Goal: Task Accomplishment & Management: Use online tool/utility

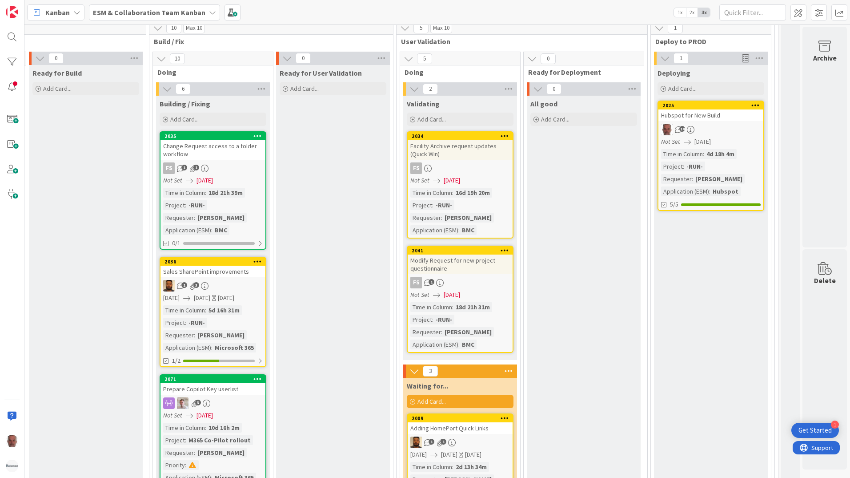
scroll to position [1412, 373]
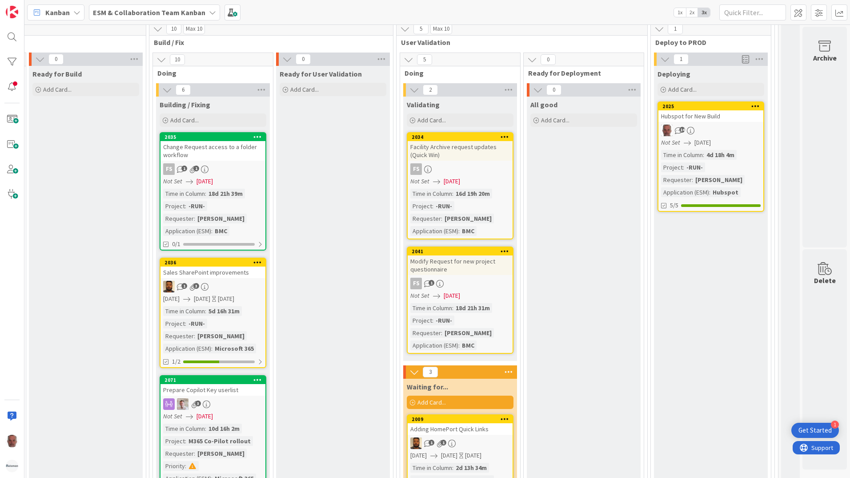
click at [731, 125] on div "14" at bounding box center [711, 131] width 105 height 12
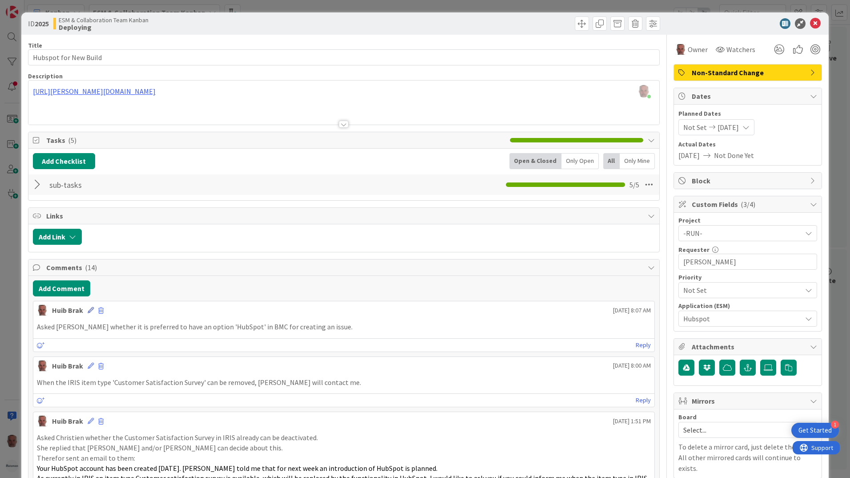
click at [92, 310] on icon at bounding box center [91, 310] width 6 height 6
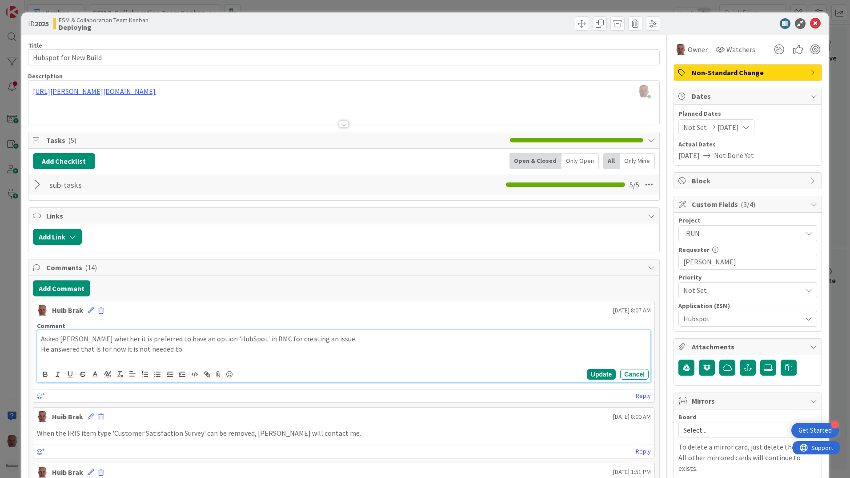
click at [93, 344] on p "He answered that is for now it is not needed to" at bounding box center [344, 349] width 606 height 10
click at [593, 373] on button "Update" at bounding box center [601, 374] width 29 height 11
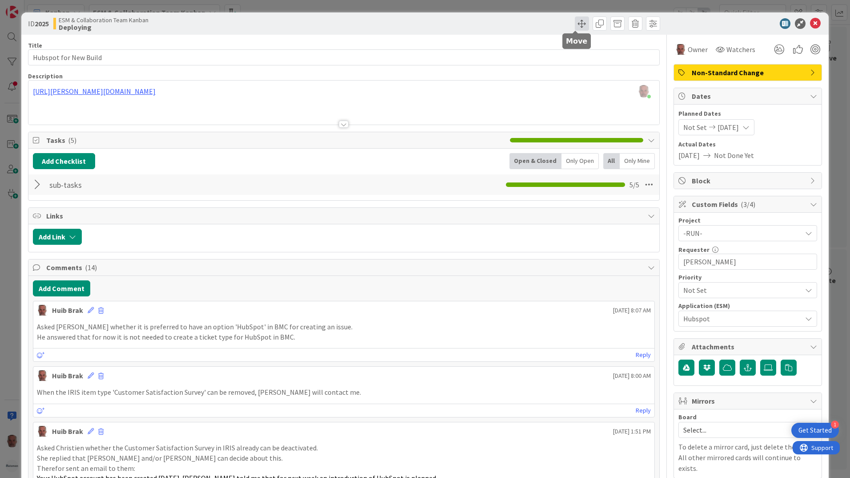
click at [577, 22] on span at bounding box center [582, 23] width 14 height 14
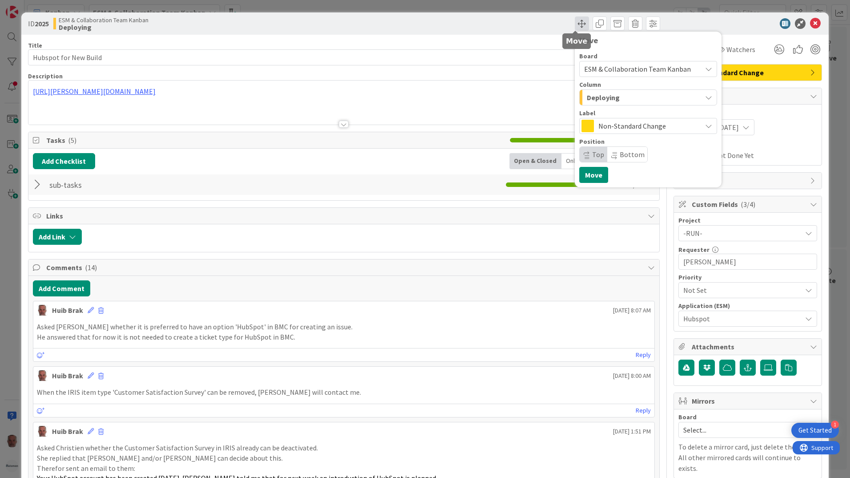
click at [579, 25] on span at bounding box center [582, 23] width 14 height 14
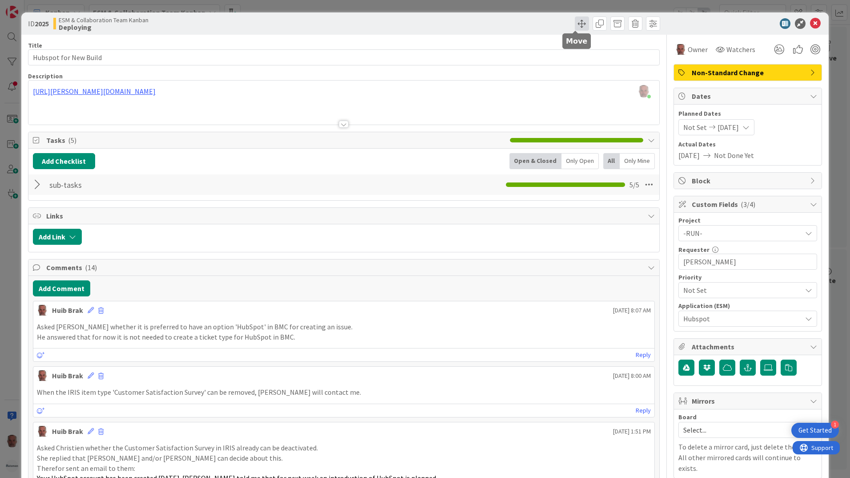
click at [576, 23] on span at bounding box center [582, 23] width 14 height 14
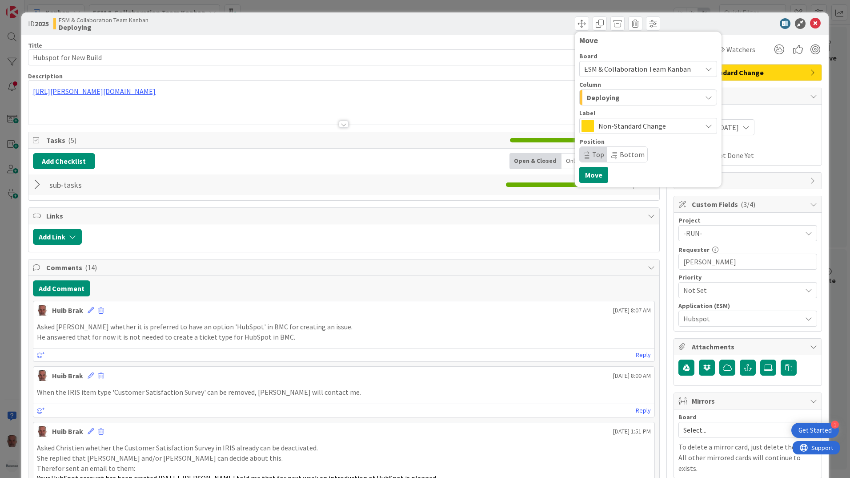
click at [705, 97] on icon "button" at bounding box center [708, 97] width 7 height 7
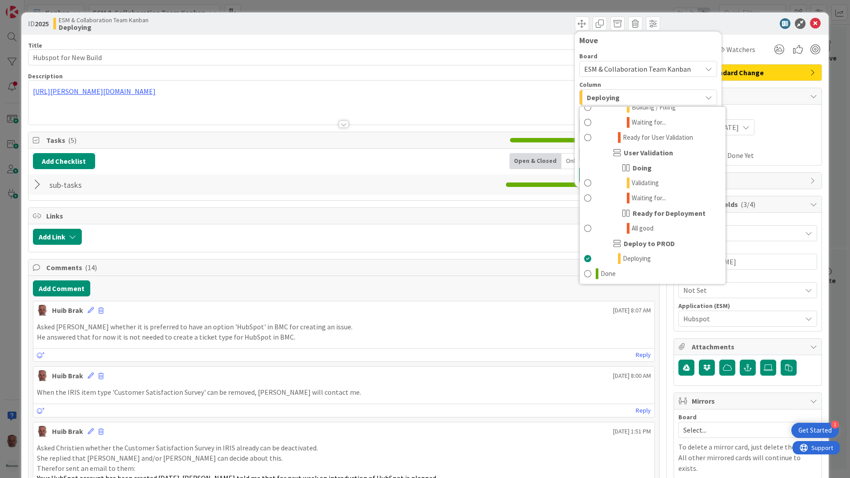
scroll to position [450, 0]
click at [584, 272] on span at bounding box center [587, 272] width 7 height 11
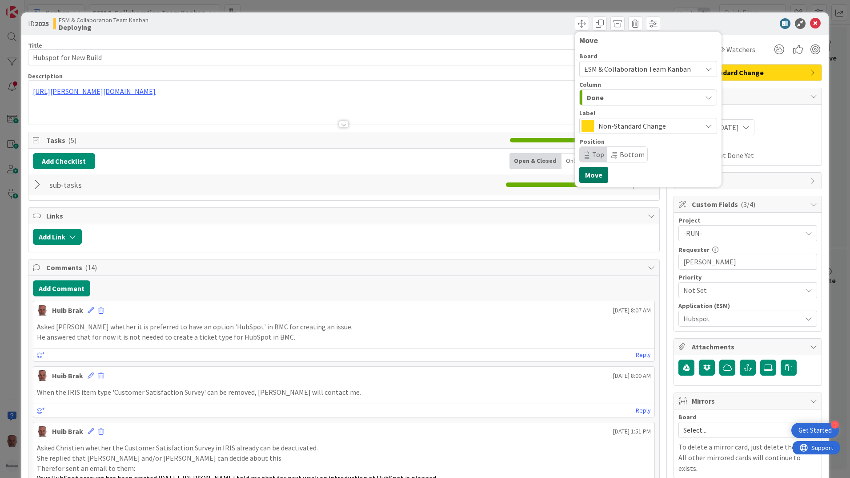
click at [584, 173] on button "Move" at bounding box center [593, 175] width 29 height 16
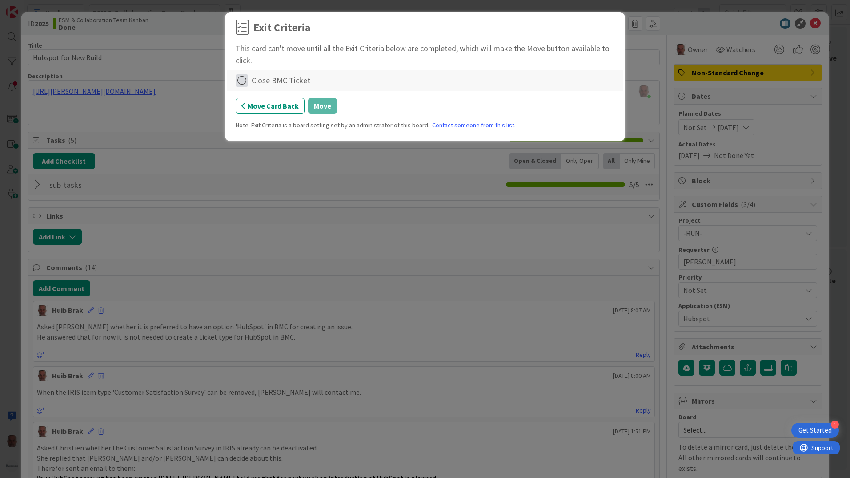
click at [245, 81] on icon at bounding box center [242, 80] width 12 height 12
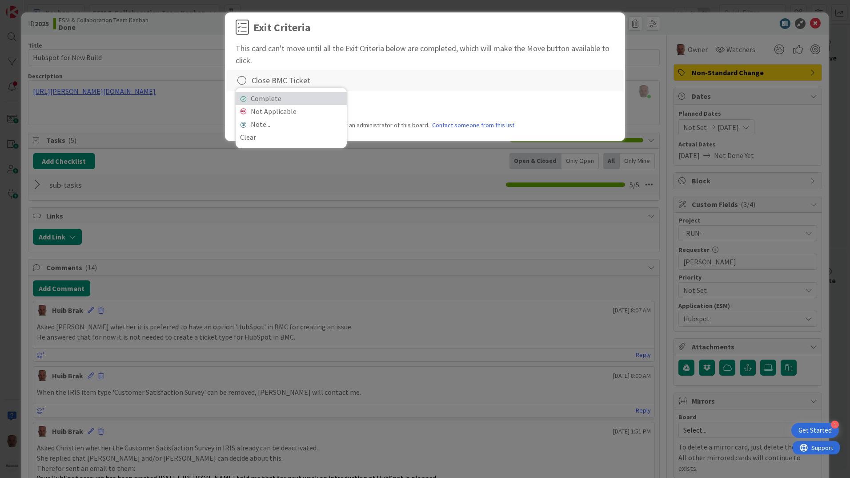
click at [258, 96] on link "Complete" at bounding box center [291, 98] width 111 height 13
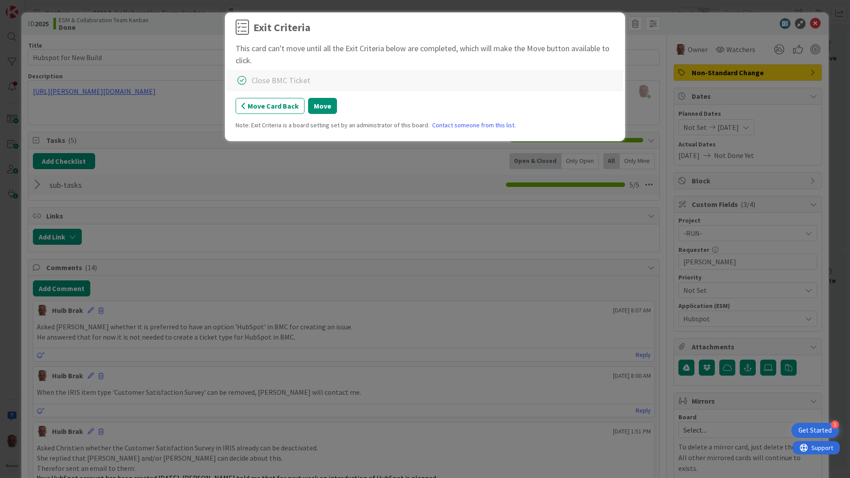
drag, startPoint x: 242, startPoint y: 80, endPoint x: 256, endPoint y: 101, distance: 25.5
click at [242, 80] on icon at bounding box center [242, 80] width 12 height 12
click at [266, 111] on link "Not Applicable" at bounding box center [291, 111] width 111 height 13
click at [319, 106] on button "Move" at bounding box center [322, 106] width 29 height 16
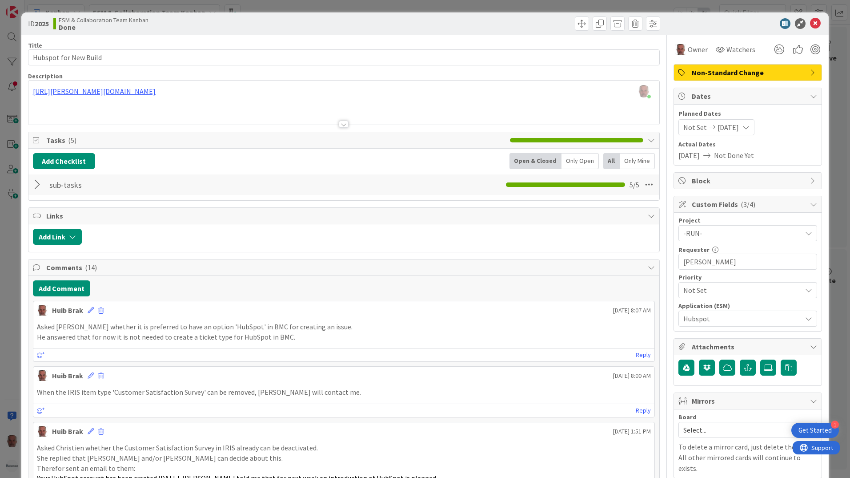
click at [12, 337] on div "ID 2025 ESM & Collaboration Team Kanban Done Move Move Title 22 / 128 Hubspot f…" at bounding box center [425, 239] width 850 height 478
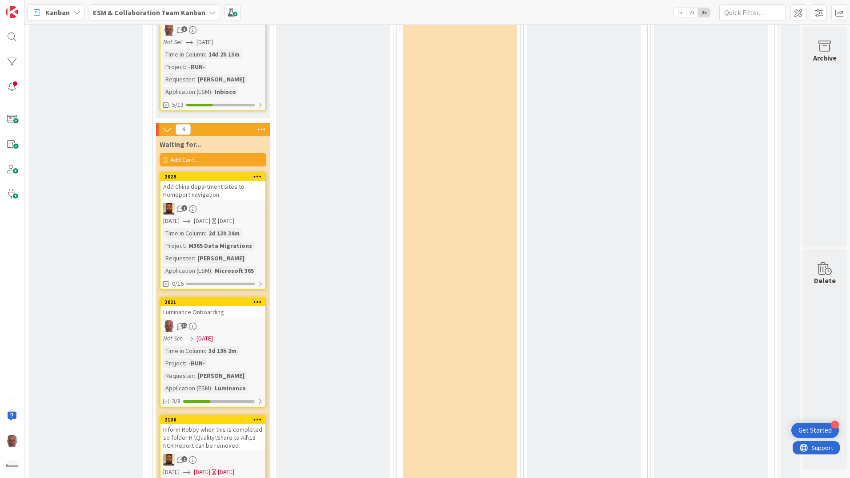
scroll to position [2213, 373]
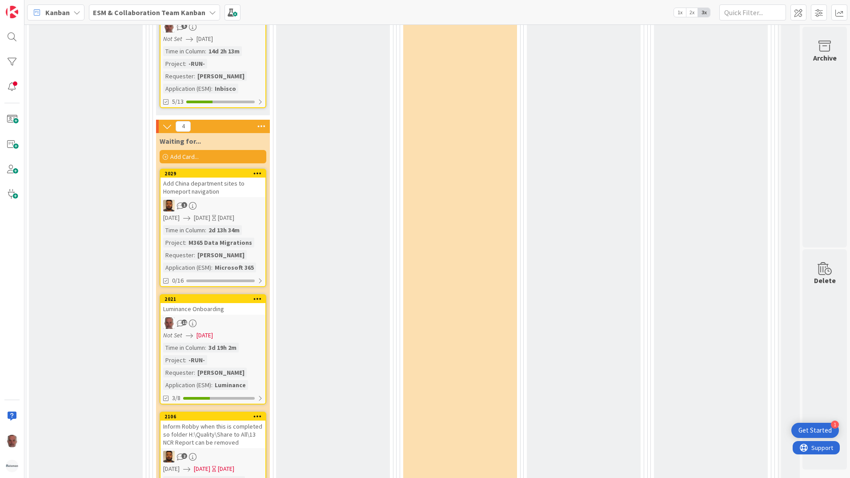
click at [201, 334] on span "[DATE]" at bounding box center [205, 334] width 16 height 9
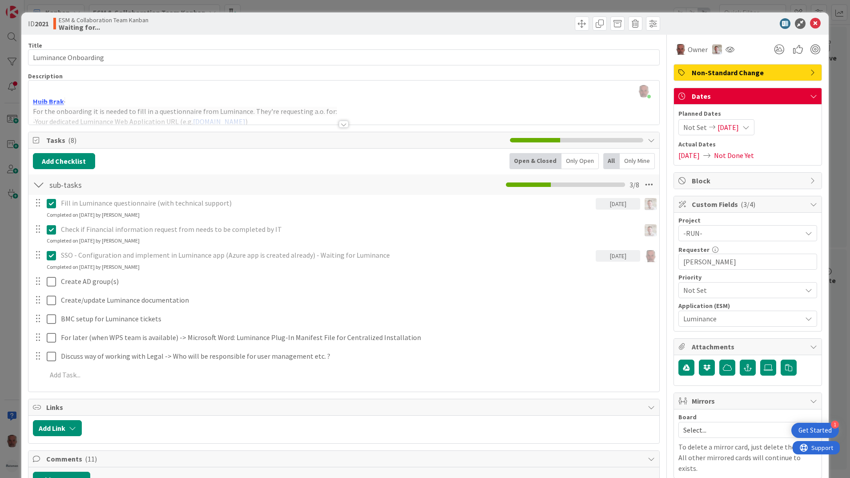
click at [721, 122] on div "Not Set [DATE]" at bounding box center [717, 127] width 76 height 16
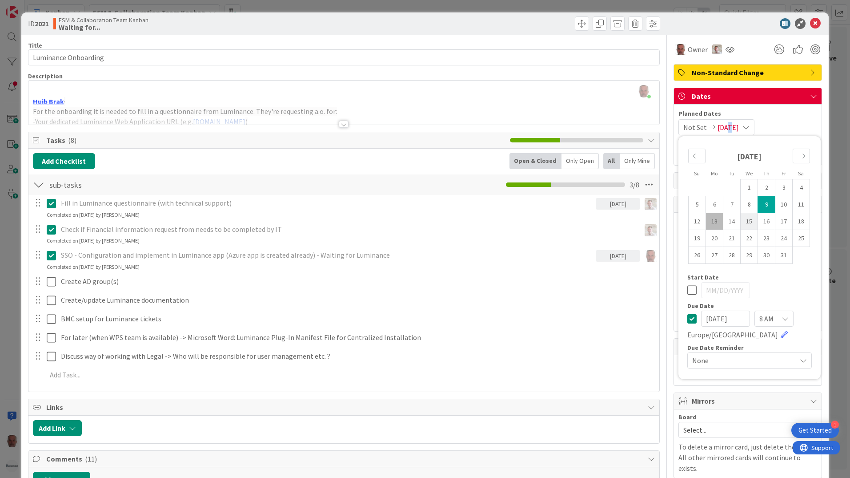
click at [744, 224] on td "15" at bounding box center [749, 221] width 17 height 17
type input "[DATE]"
click at [744, 224] on td "15" at bounding box center [749, 221] width 17 height 17
type input "[DATE]"
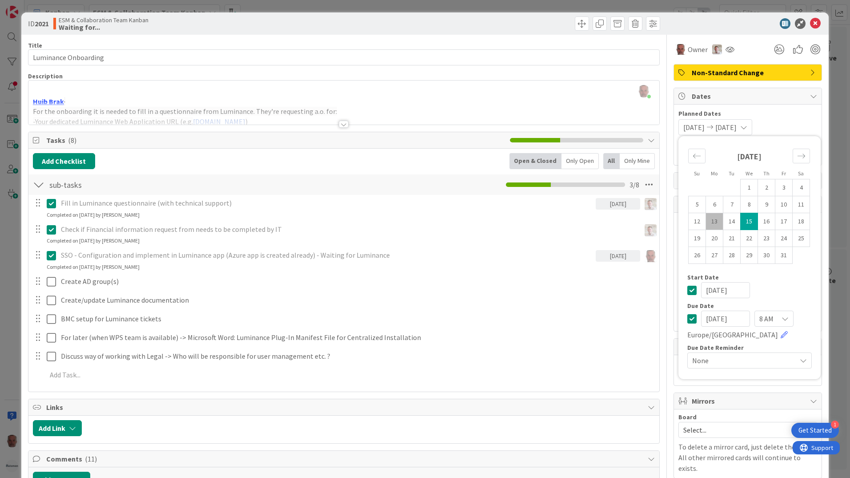
click at [689, 290] on icon at bounding box center [691, 290] width 9 height 11
click at [14, 314] on div "ID 2021 ESM & Collaboration Team Kanban Waiting for... Title 20 / 128 Luminance…" at bounding box center [425, 239] width 850 height 478
